Goal: Task Accomplishment & Management: Manage account settings

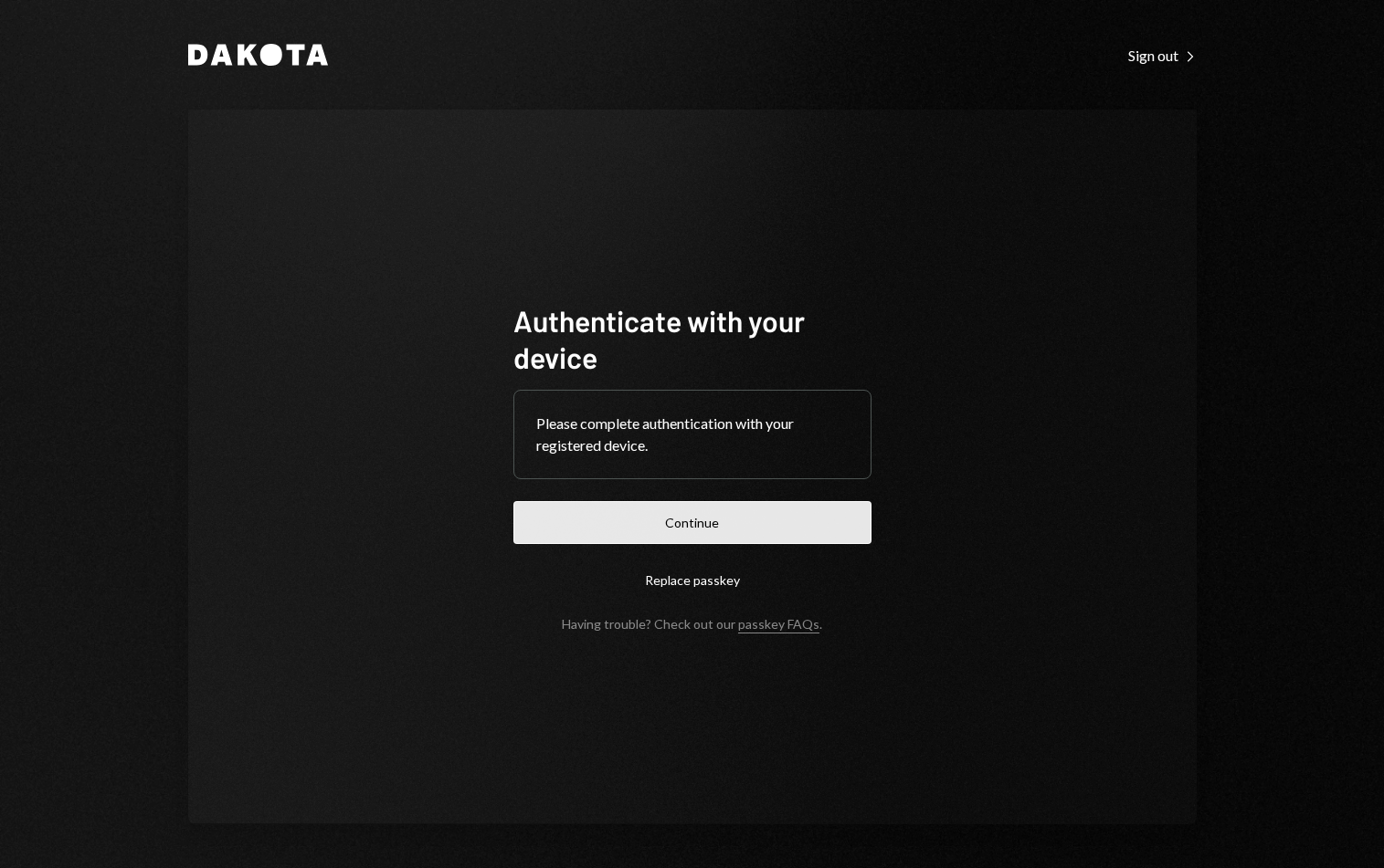
click at [754, 530] on button "Continue" at bounding box center [693, 522] width 358 height 43
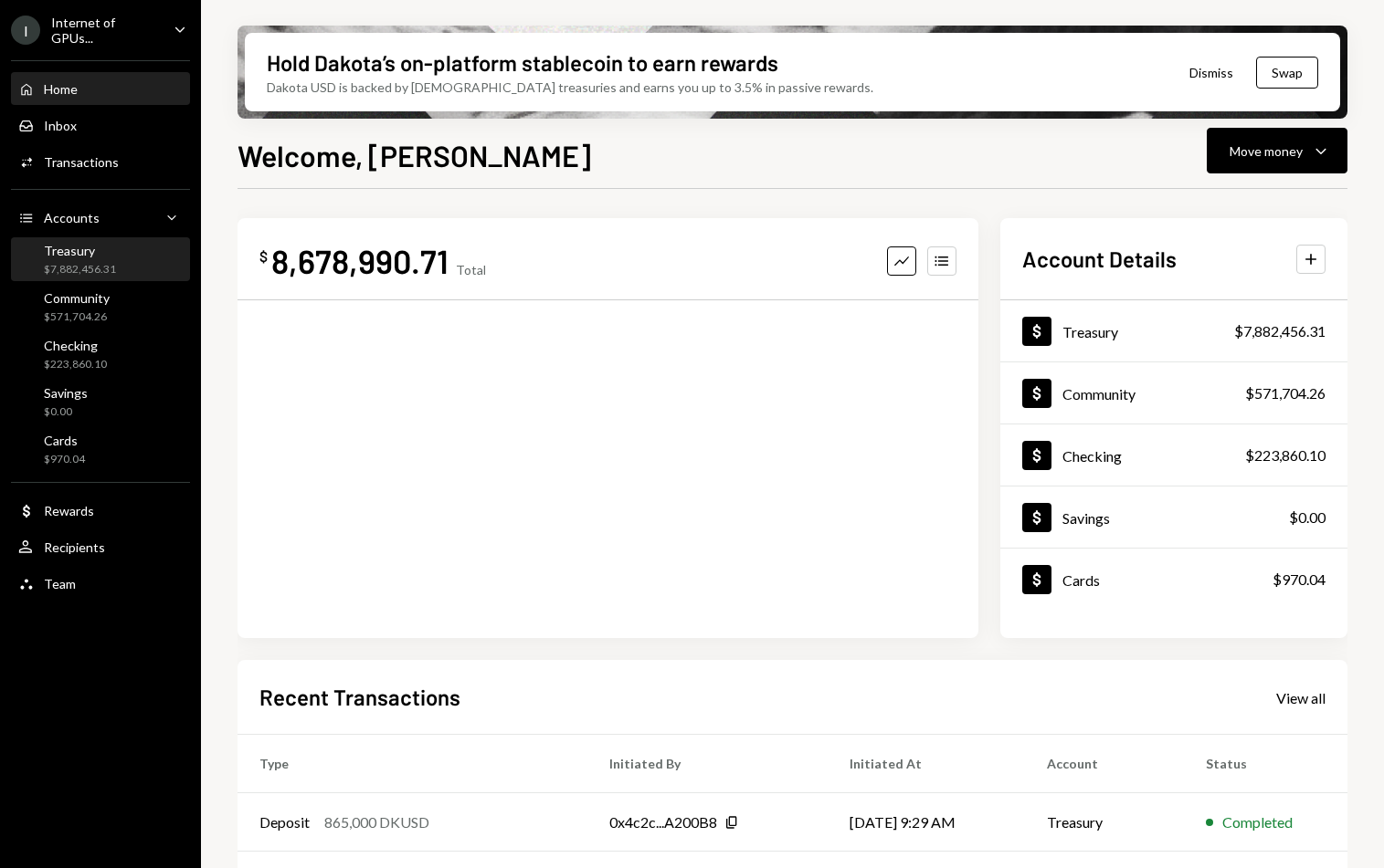
click at [139, 244] on div "Treasury $7,882,456.31" at bounding box center [100, 260] width 164 height 35
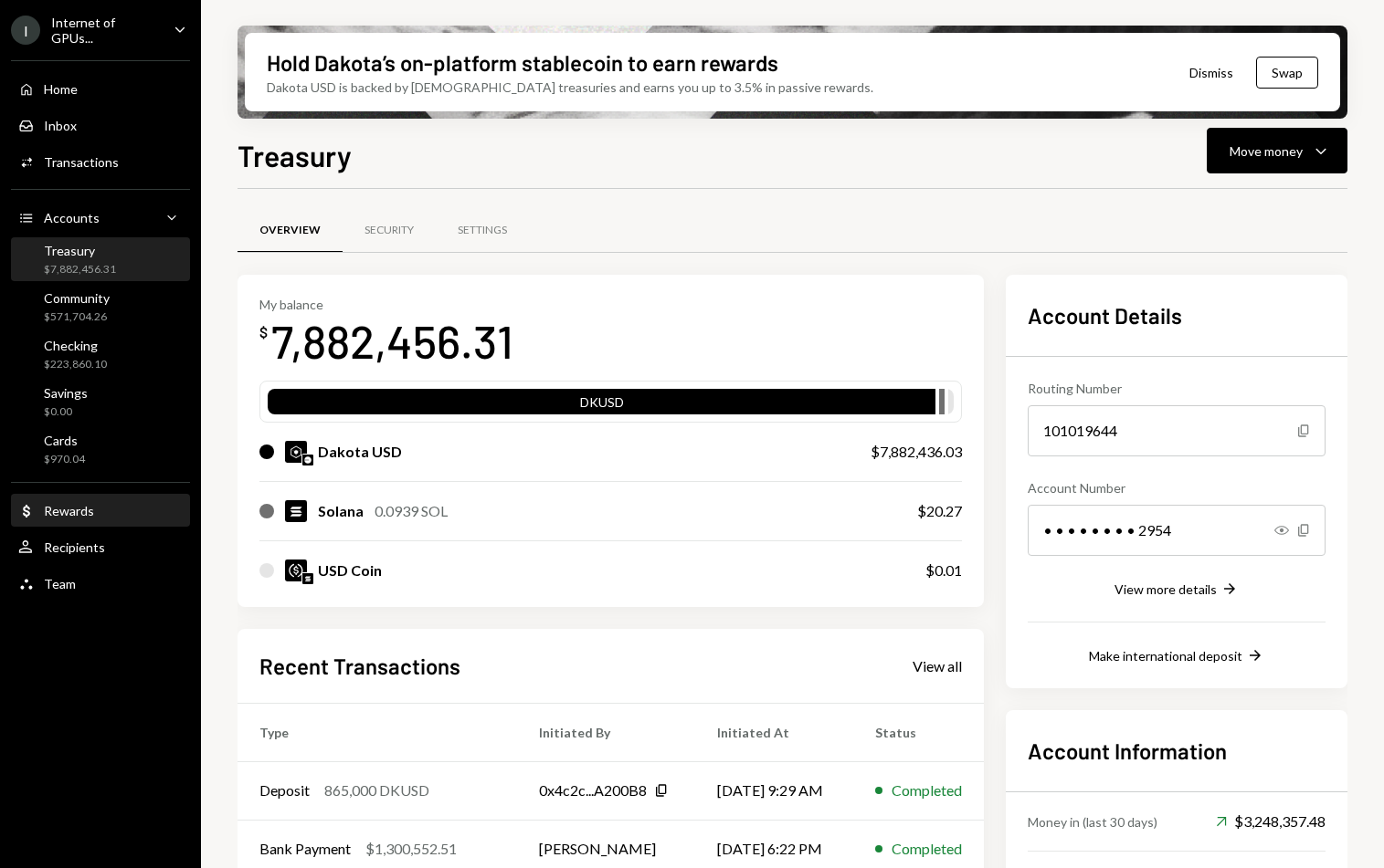
click at [111, 506] on div "Dollar Rewards" at bounding box center [100, 511] width 164 height 16
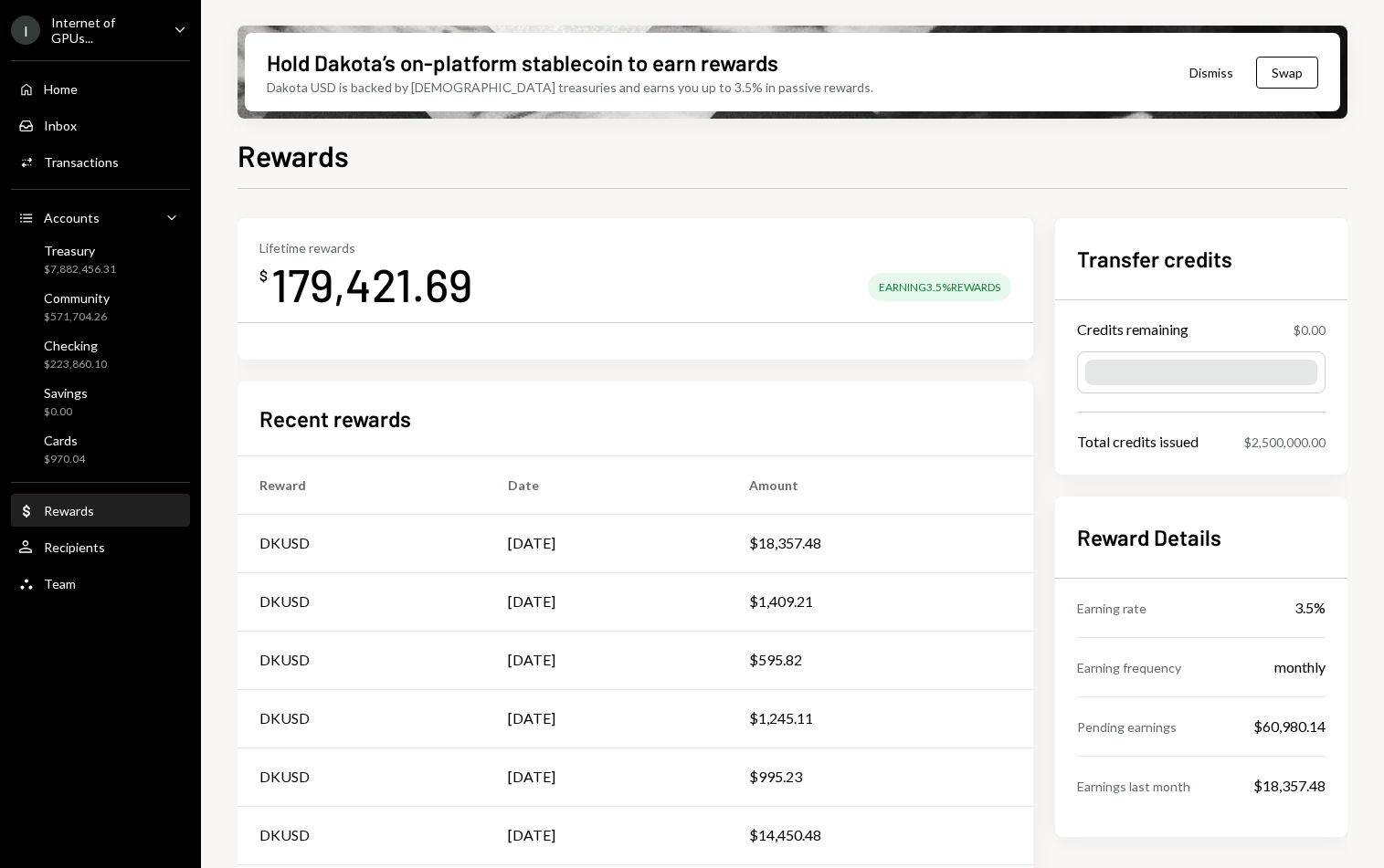
scroll to position [265, 0]
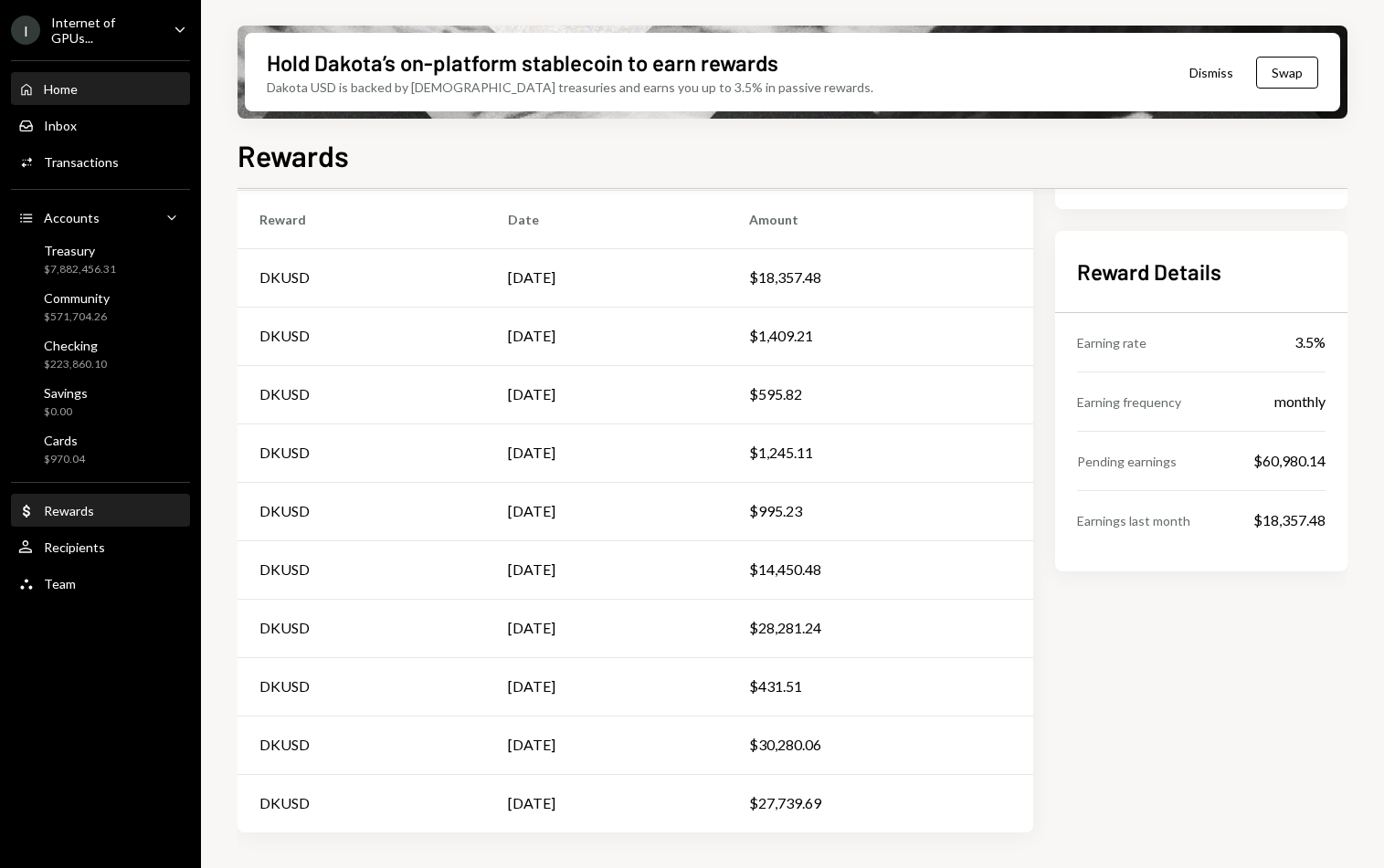
click at [128, 75] on div "Home Home" at bounding box center [100, 89] width 164 height 31
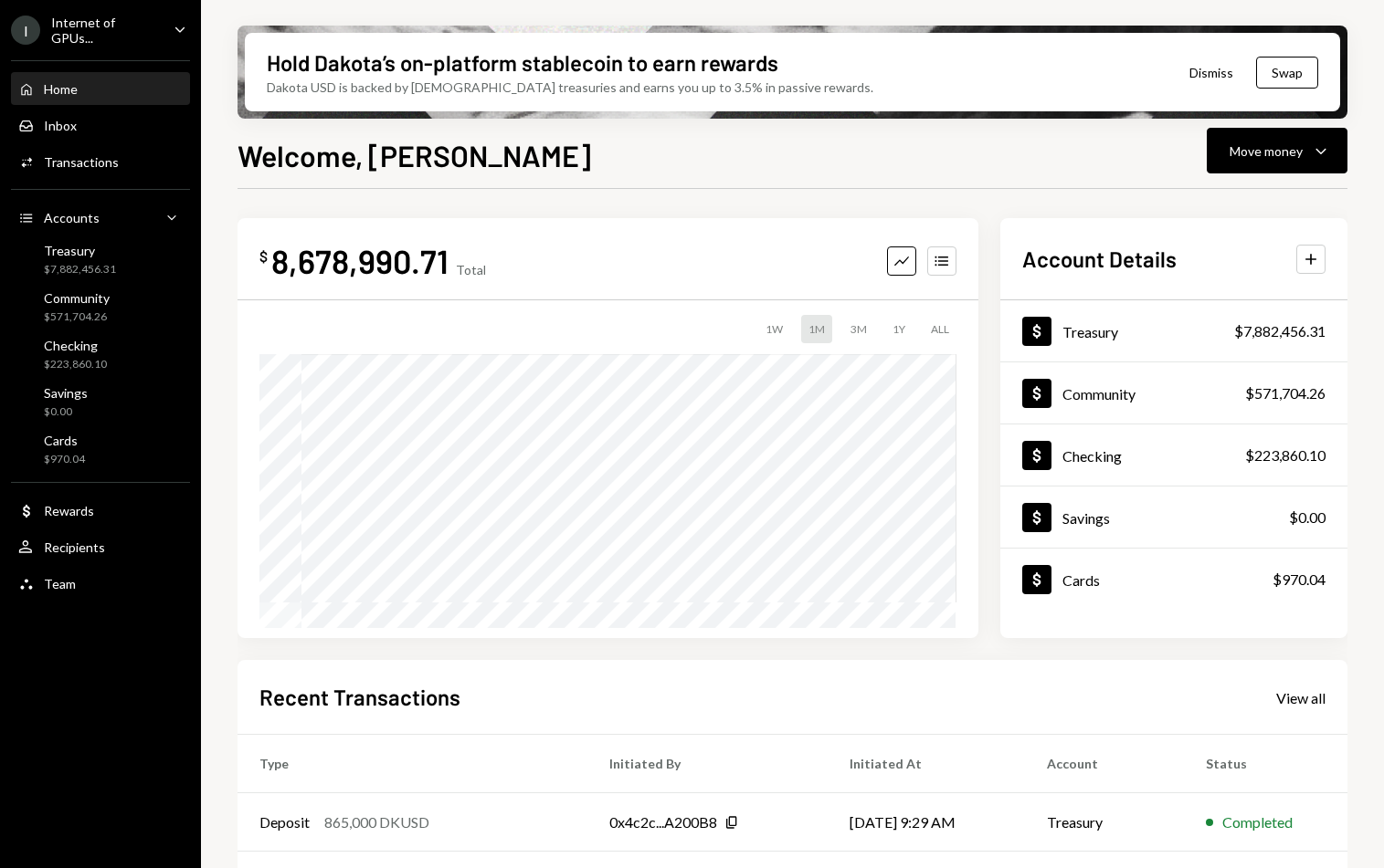
click at [110, 27] on div "Internet of GPUs..." at bounding box center [105, 29] width 108 height 31
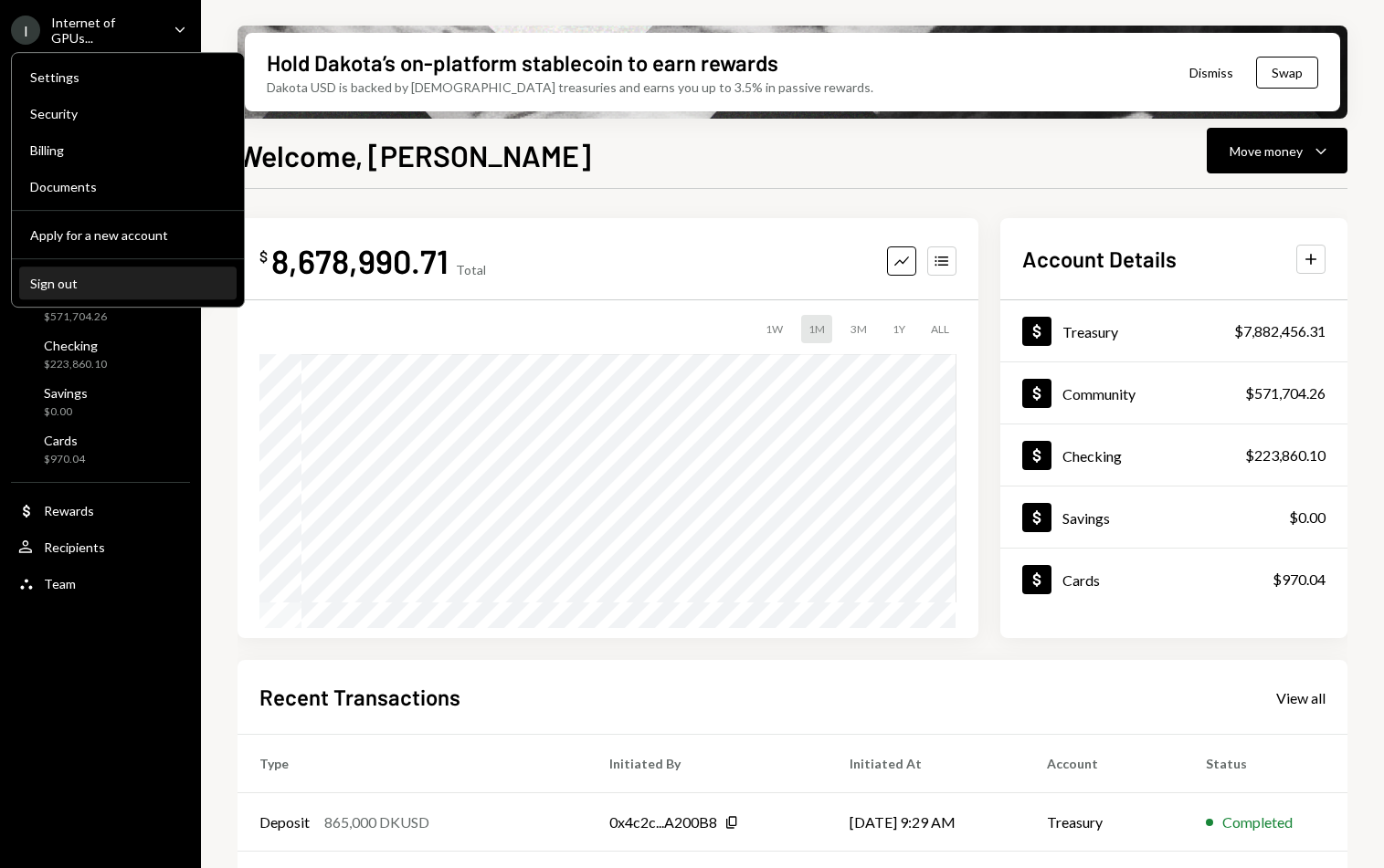
click at [123, 298] on button "Sign out" at bounding box center [127, 283] width 217 height 33
